Goal: Transaction & Acquisition: Purchase product/service

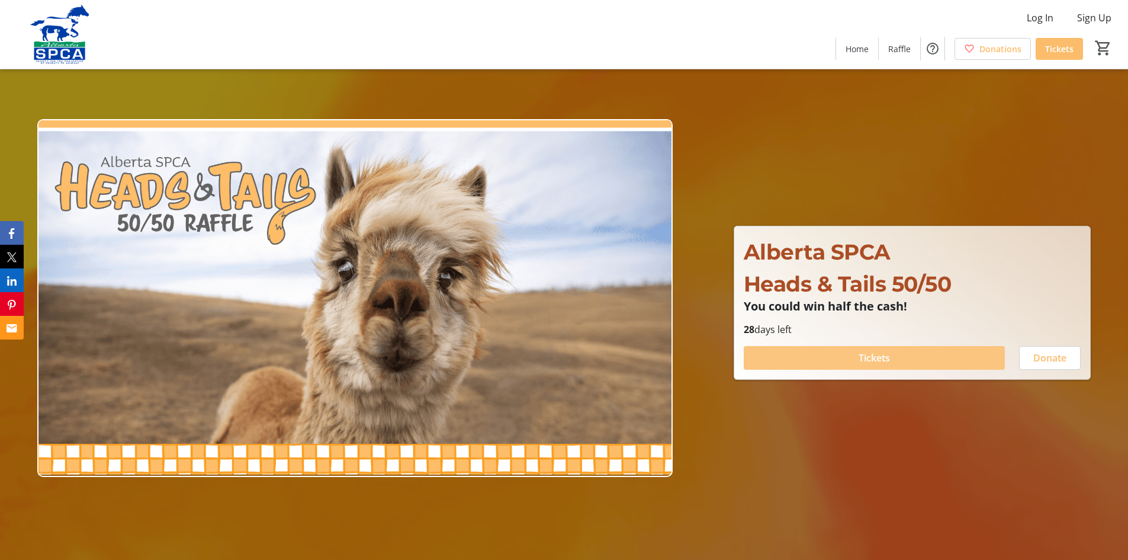
click at [875, 360] on span "Tickets" at bounding box center [874, 358] width 31 height 14
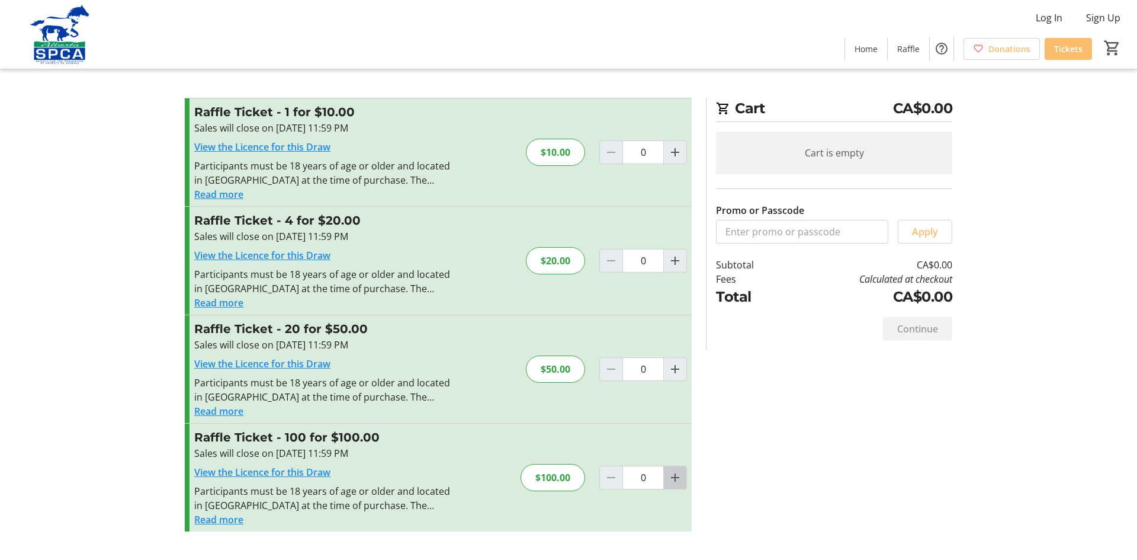
click at [675, 476] on mat-icon "Increment by one" at bounding box center [675, 477] width 14 height 14
type input "1"
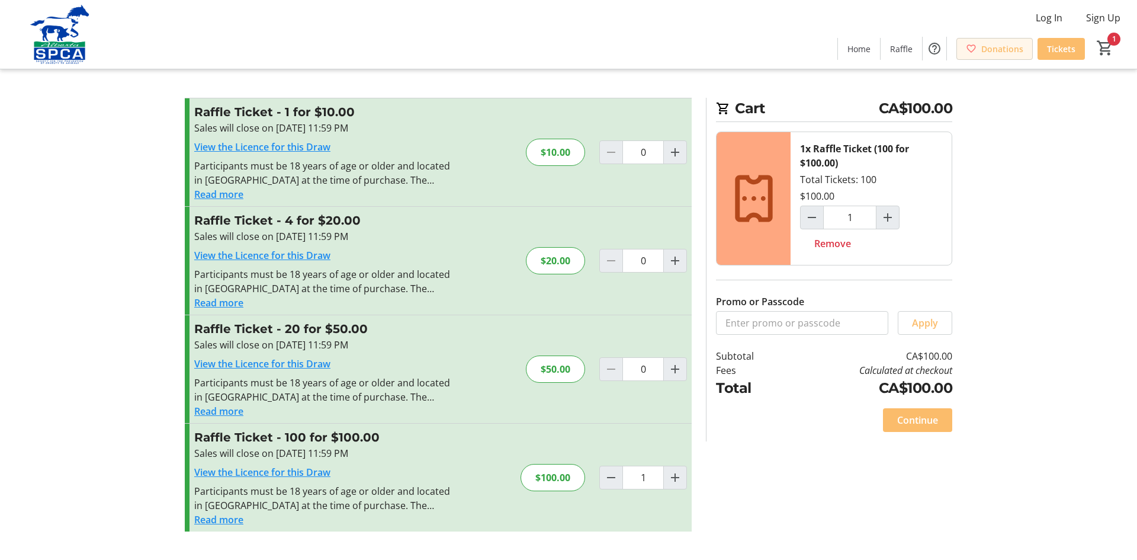
click at [994, 52] on span "Donations" at bounding box center [1002, 49] width 42 height 12
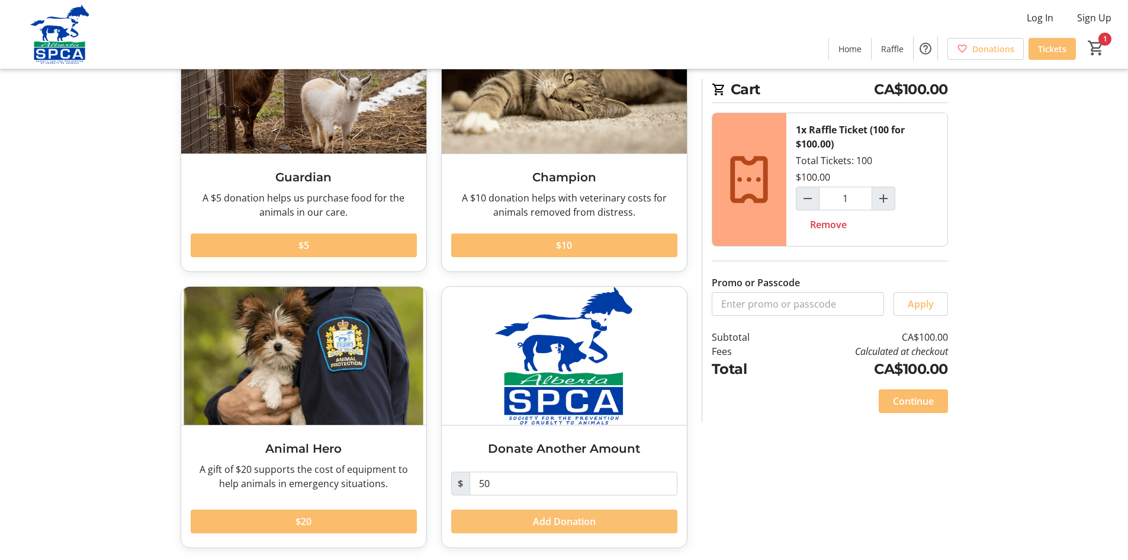
scroll to position [121, 0]
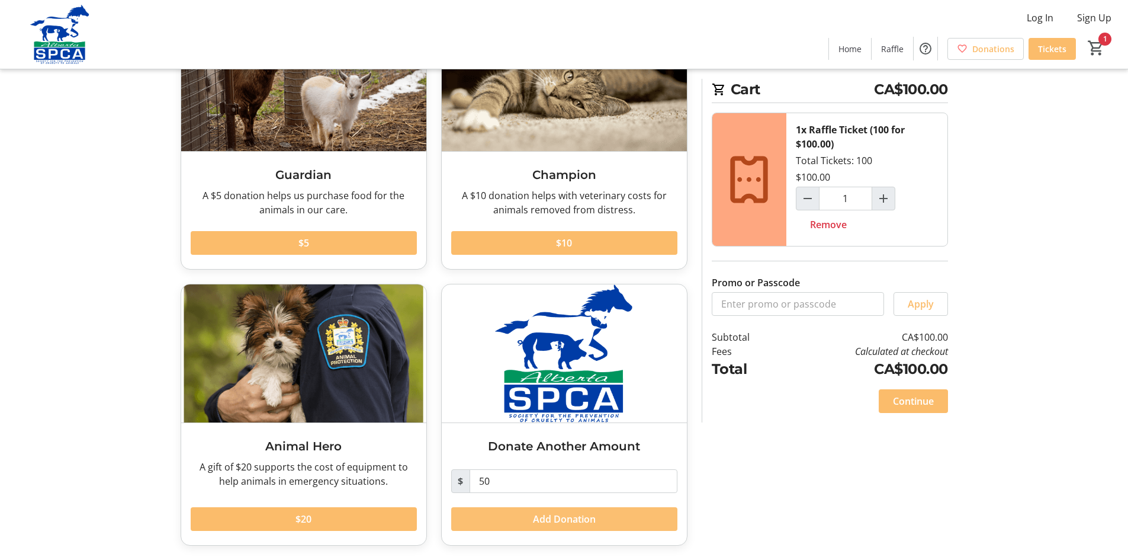
click at [573, 514] on span "Add Donation" at bounding box center [564, 519] width 63 height 14
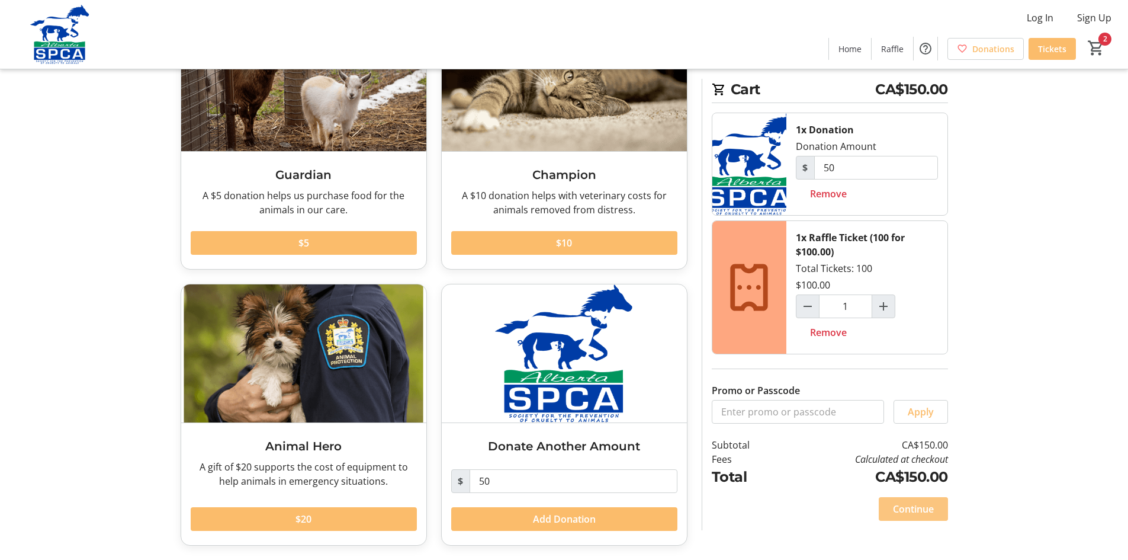
click at [920, 506] on span "Continue" at bounding box center [913, 509] width 41 height 14
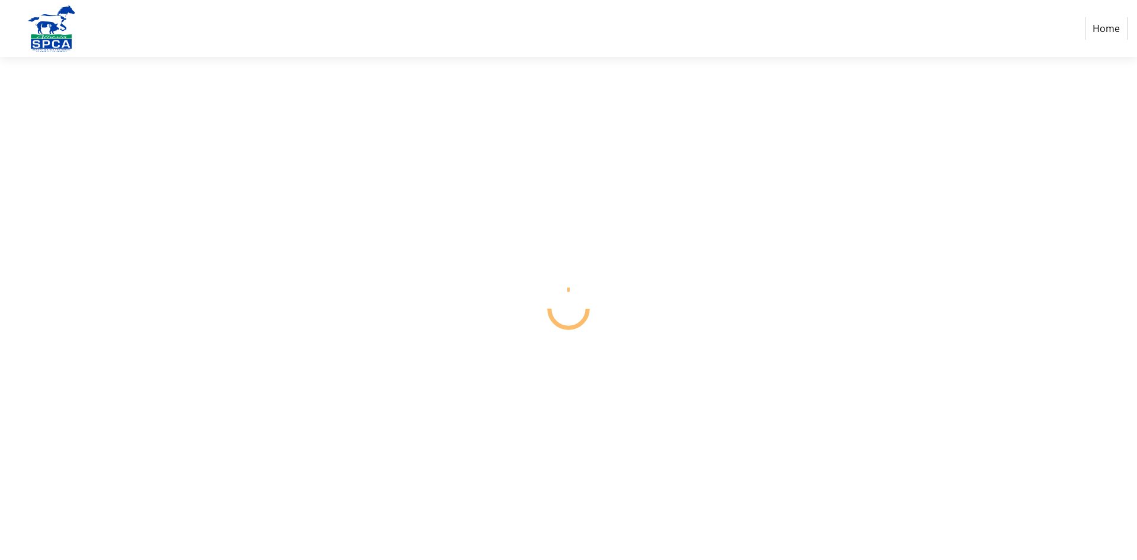
select select "CA"
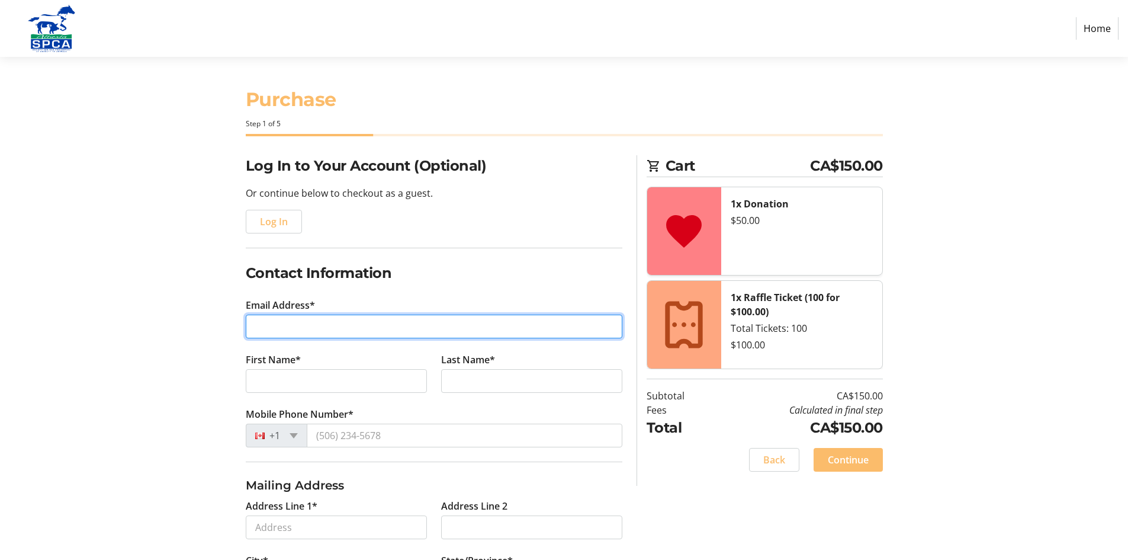
click at [404, 323] on input "Email Address*" at bounding box center [434, 327] width 377 height 24
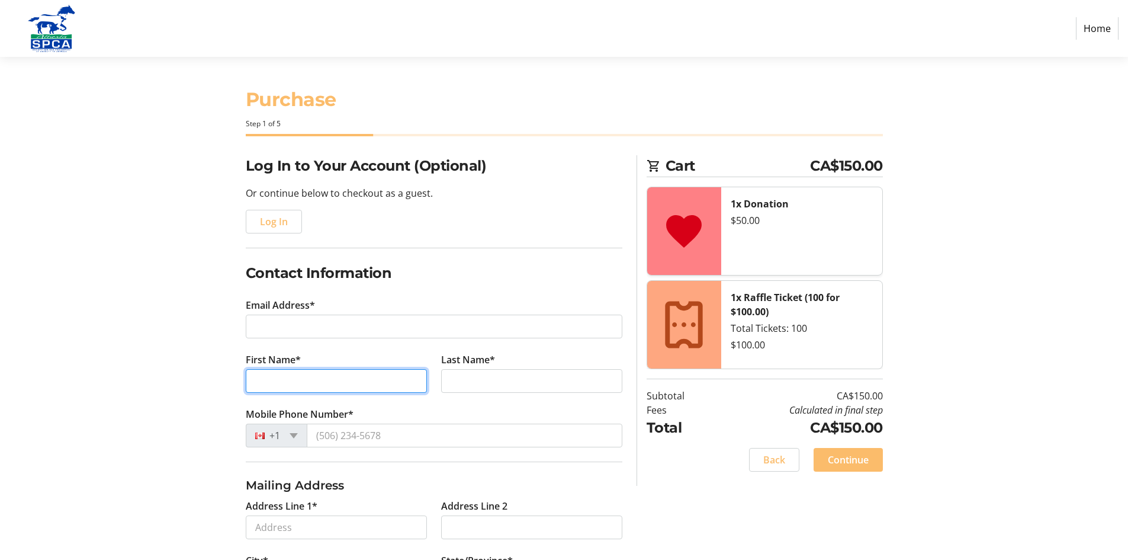
click at [380, 382] on tr-form-field "First Name*" at bounding box center [336, 379] width 195 height 54
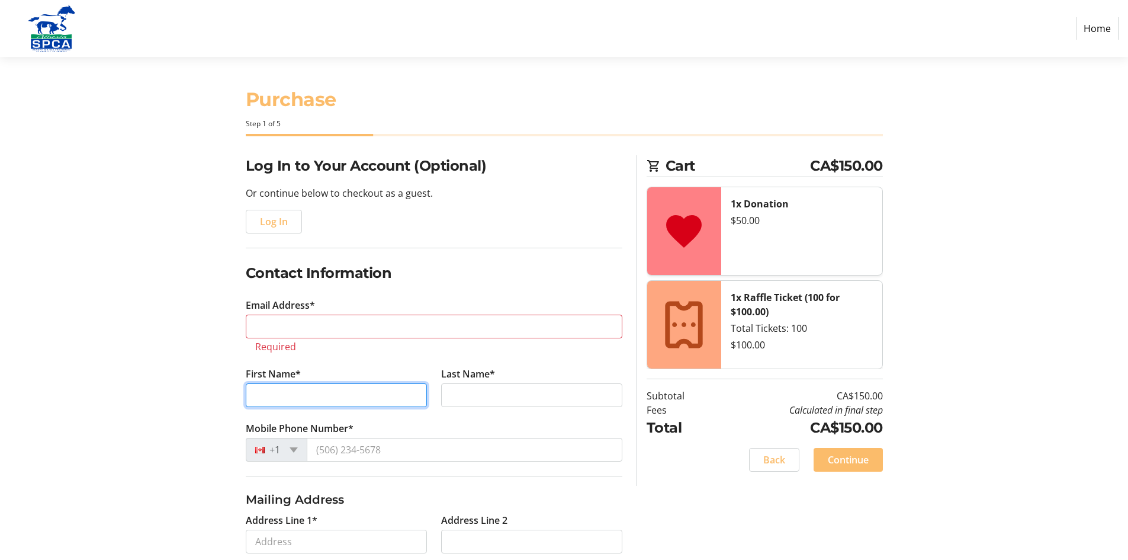
type input "[PERSON_NAME]"
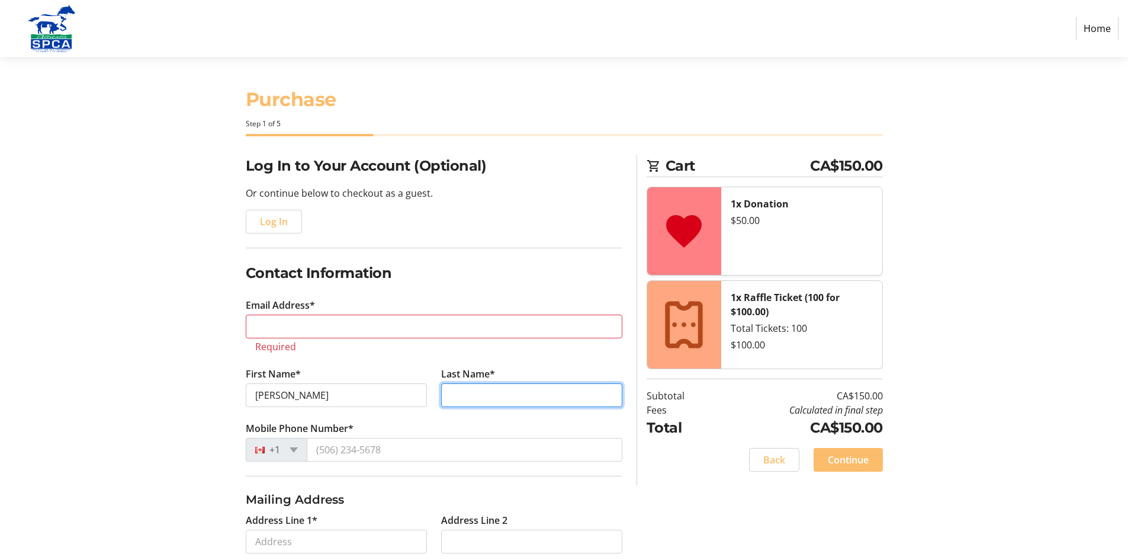
type input "[PERSON_NAME]"
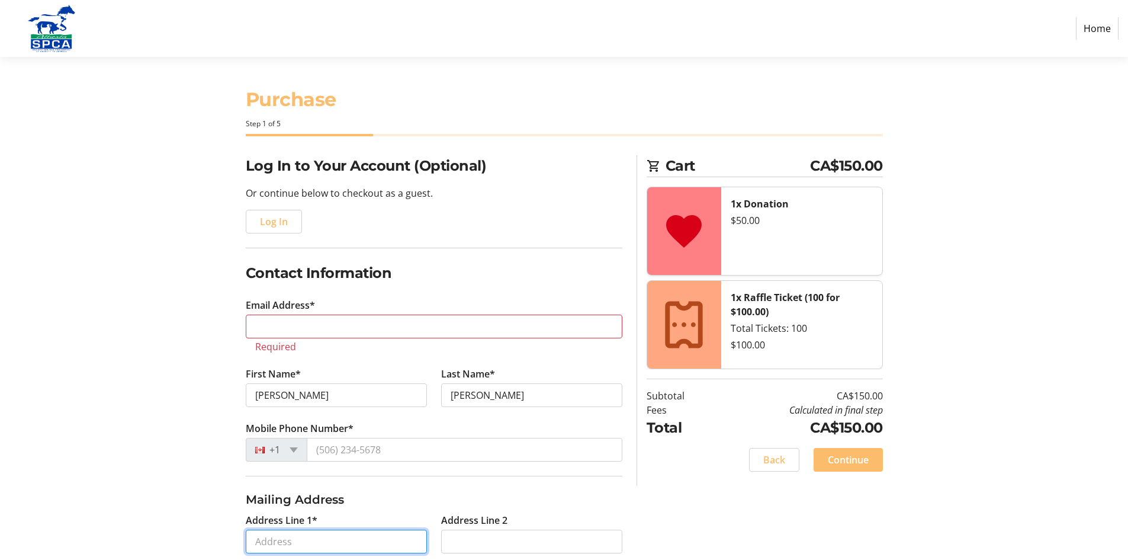
type input "[STREET_ADDRESS]"
type input "[GEOGRAPHIC_DATA]"
select select "AB"
type input "T2A 2J4"
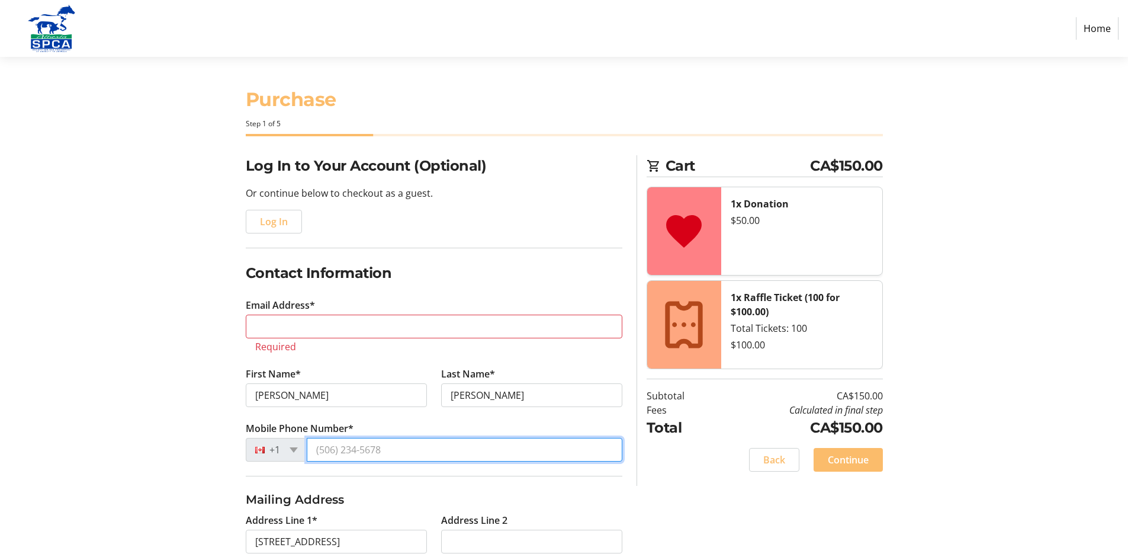
click at [391, 450] on input "Mobile Phone Number*" at bounding box center [465, 450] width 316 height 24
type input "[PHONE_NUMBER]"
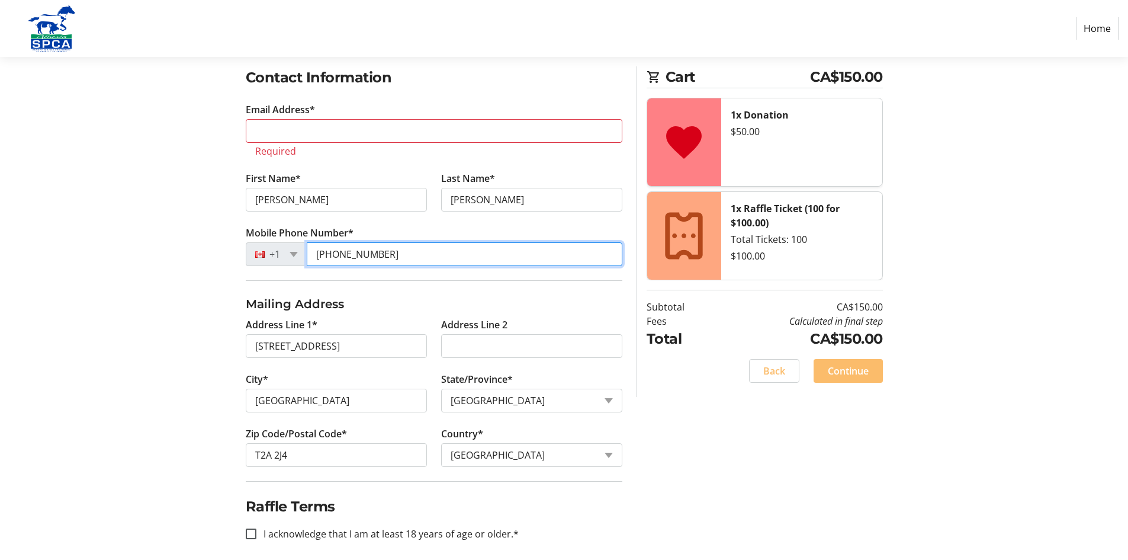
scroll to position [205, 0]
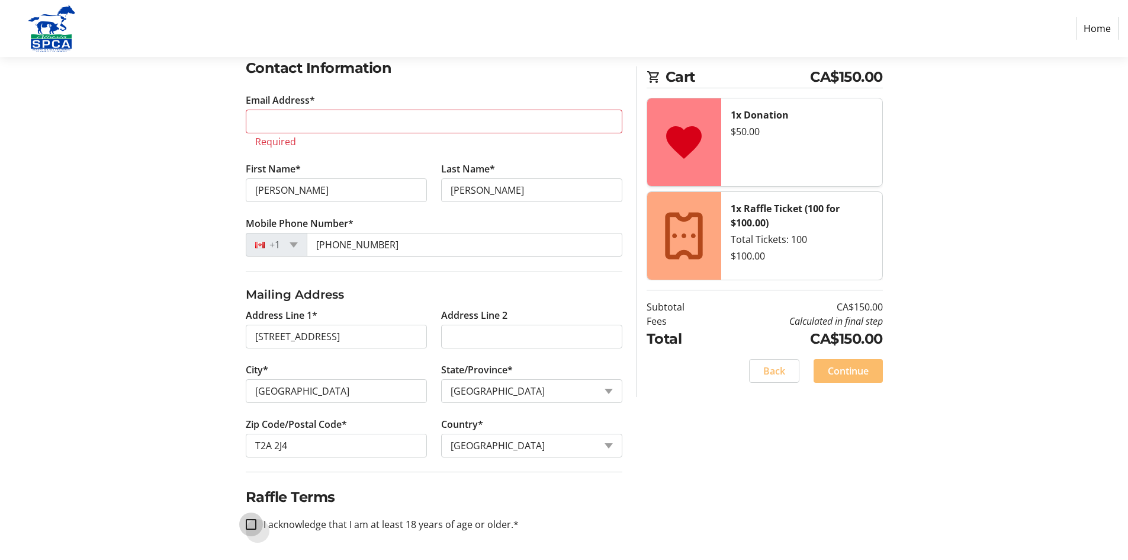
click at [255, 523] on input "I acknowledge that I am at least 18 years of age or older.*" at bounding box center [251, 524] width 11 height 11
checkbox input "true"
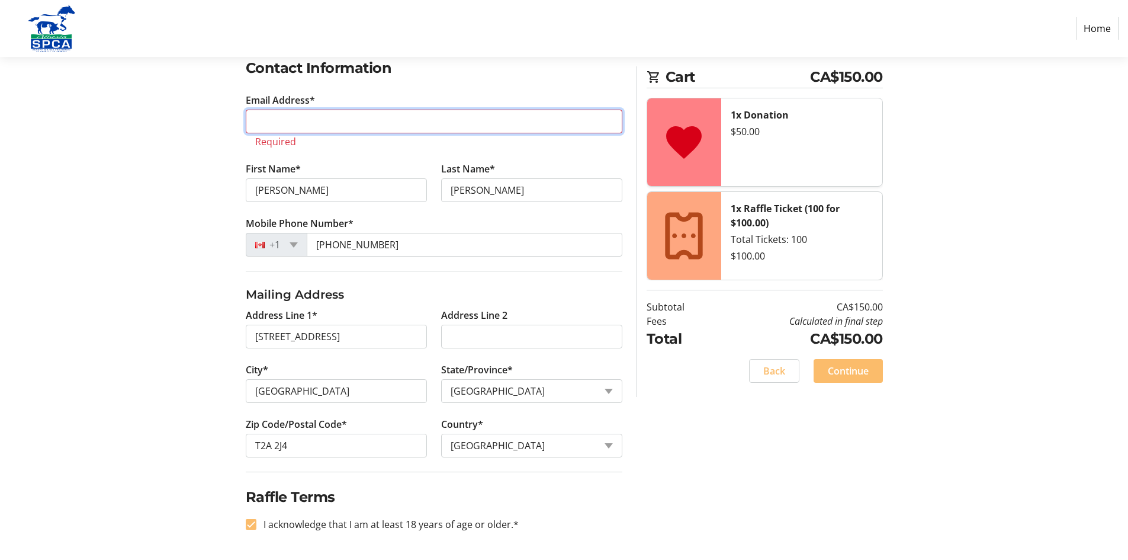
click at [349, 113] on input "Email Address*" at bounding box center [434, 122] width 377 height 24
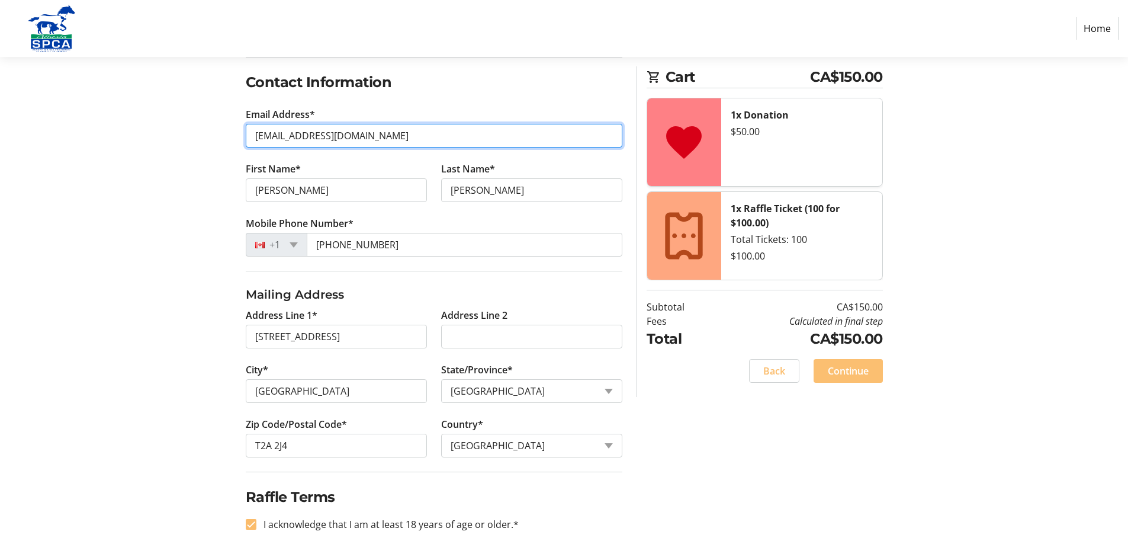
type input "[EMAIL_ADDRESS][DOMAIN_NAME]"
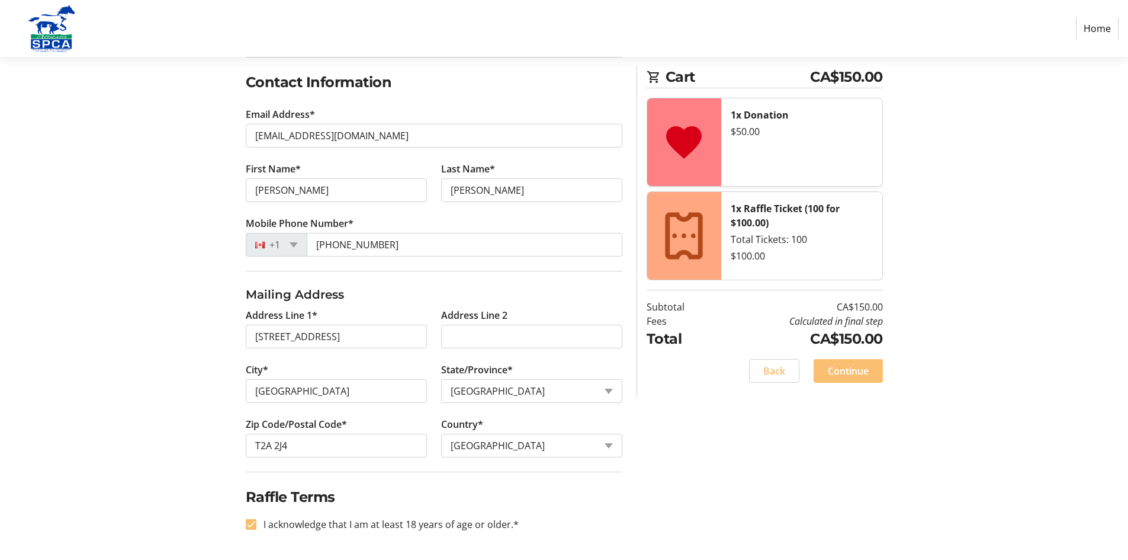
click at [829, 370] on span "Continue" at bounding box center [848, 371] width 41 height 14
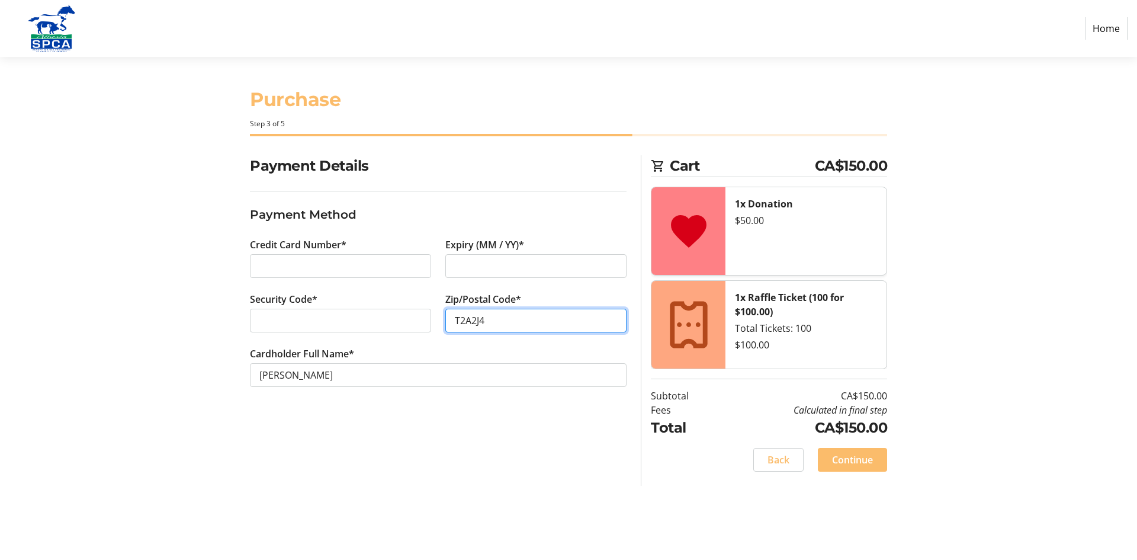
type input "T2A2J4"
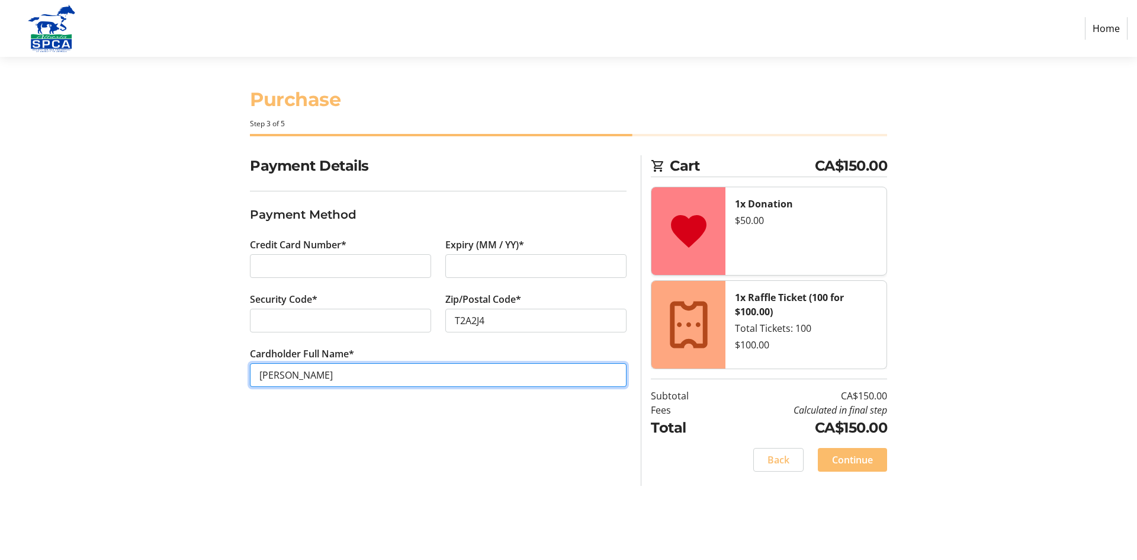
click at [503, 363] on input "[PERSON_NAME]" at bounding box center [438, 375] width 377 height 24
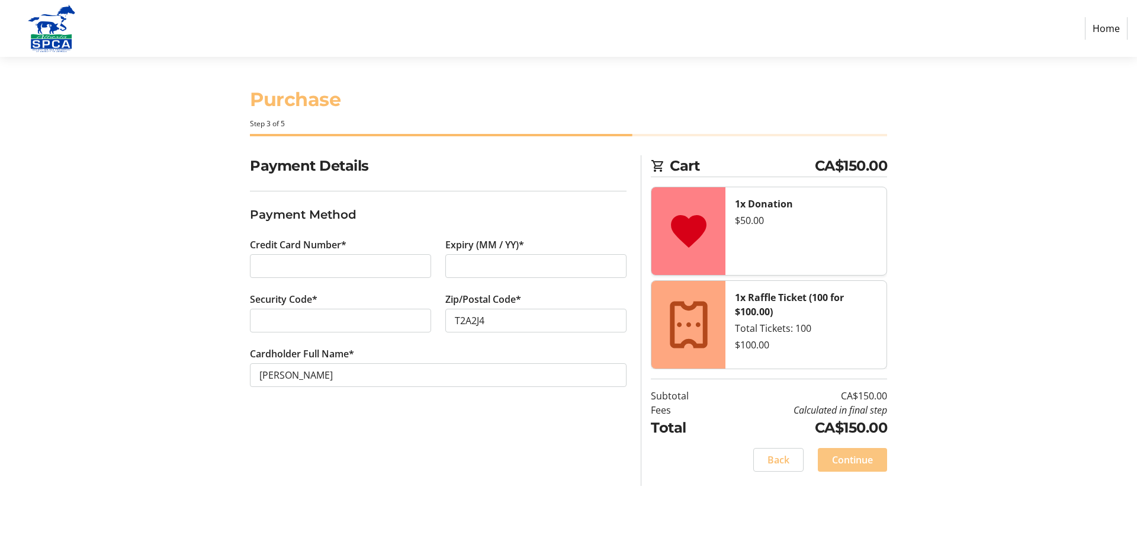
click at [860, 459] on span "Continue" at bounding box center [852, 460] width 41 height 14
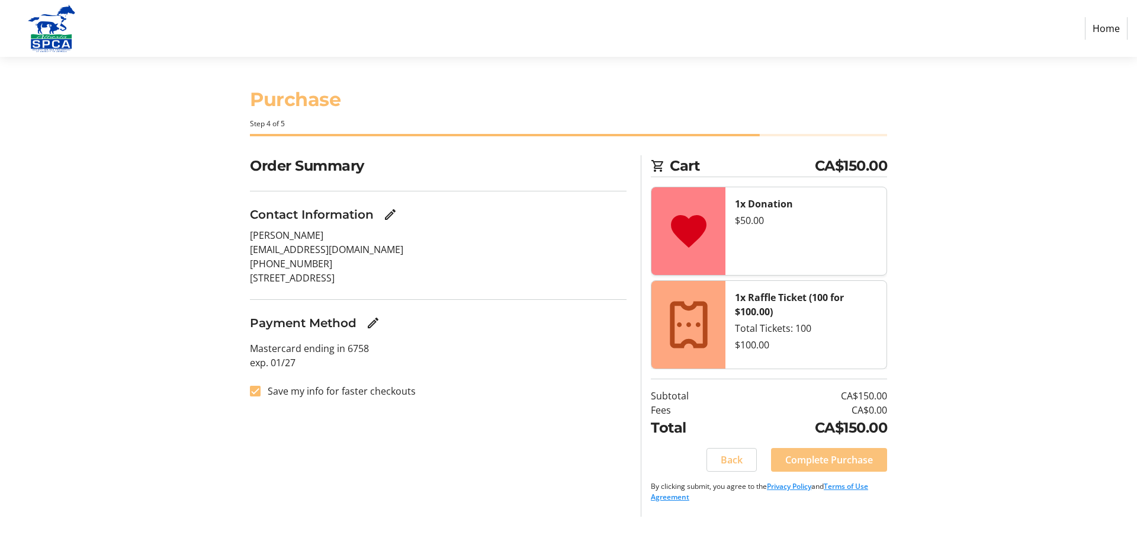
click at [857, 458] on span "Complete Purchase" at bounding box center [829, 460] width 88 height 14
